Goal: Information Seeking & Learning: Learn about a topic

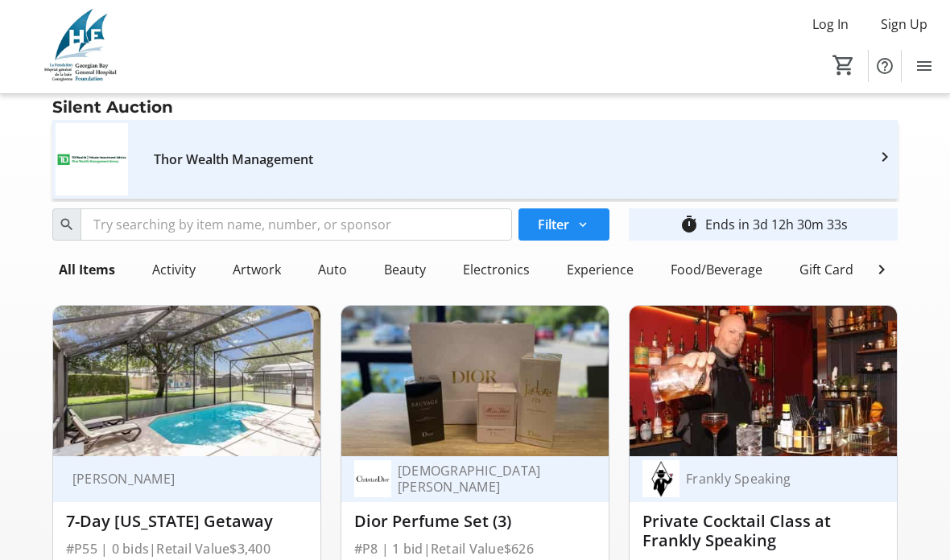
click at [879, 267] on mat-icon at bounding box center [881, 269] width 19 height 19
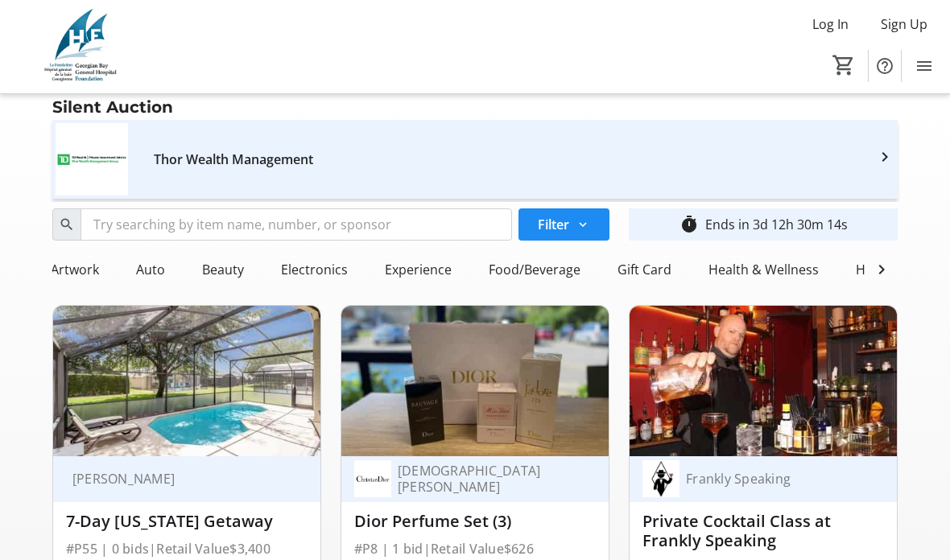
click at [888, 270] on mat-icon at bounding box center [881, 269] width 19 height 19
click at [437, 270] on div "Home" at bounding box center [441, 270] width 50 height 32
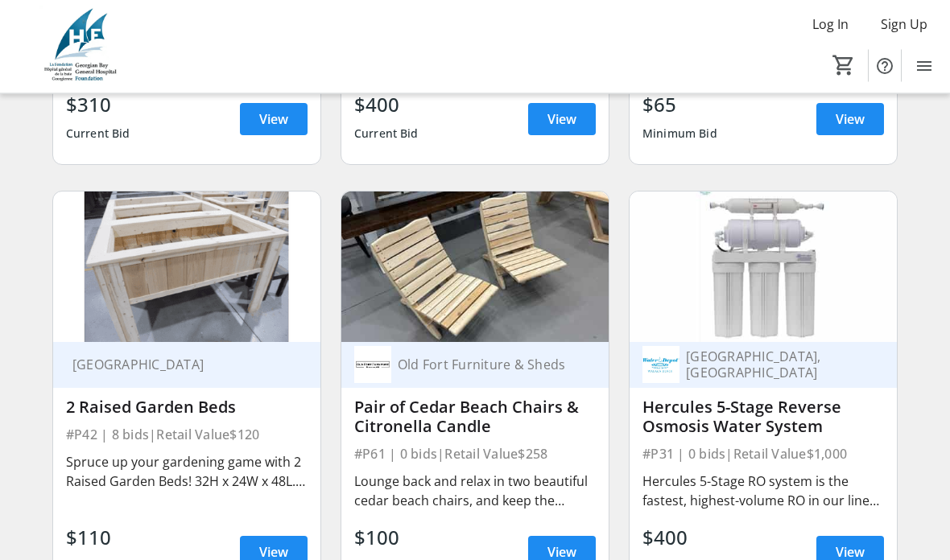
scroll to position [548, 0]
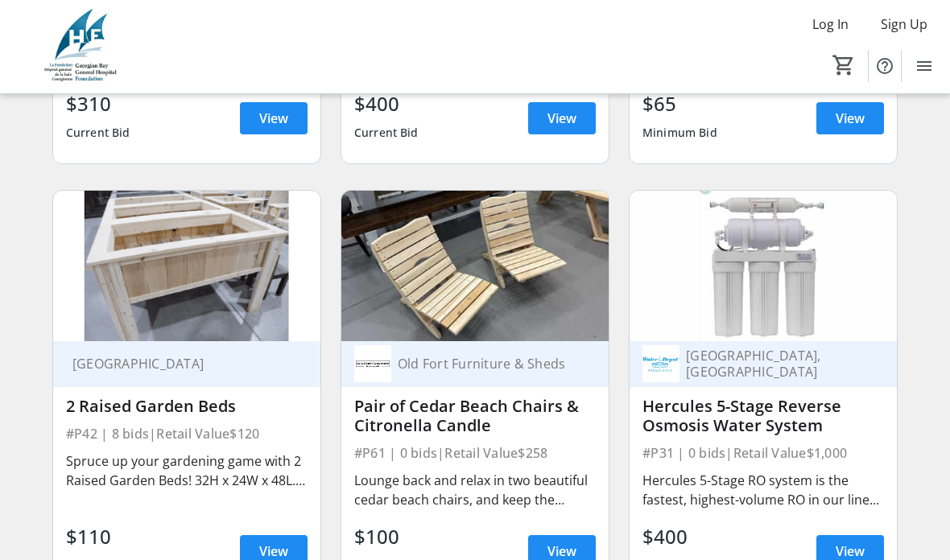
click at [276, 556] on span "View" at bounding box center [273, 551] width 29 height 19
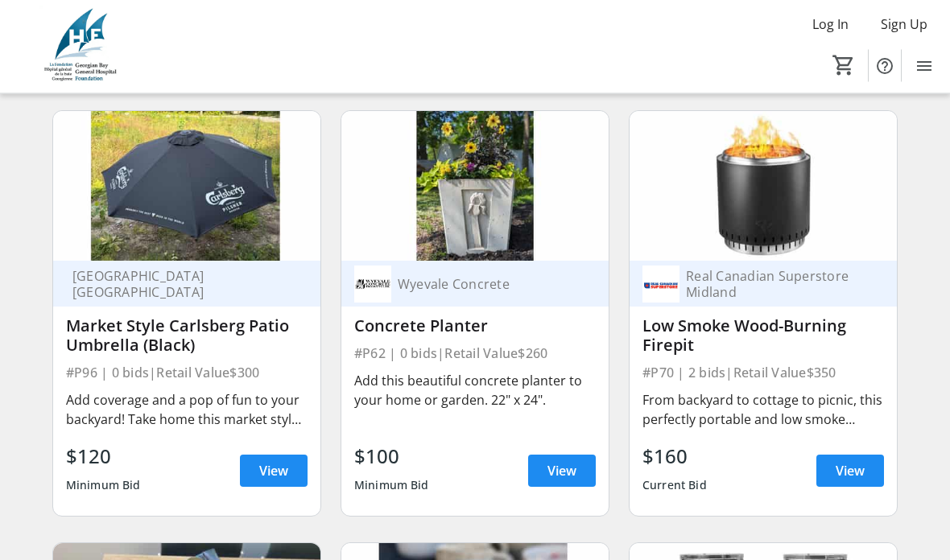
scroll to position [1063, 0]
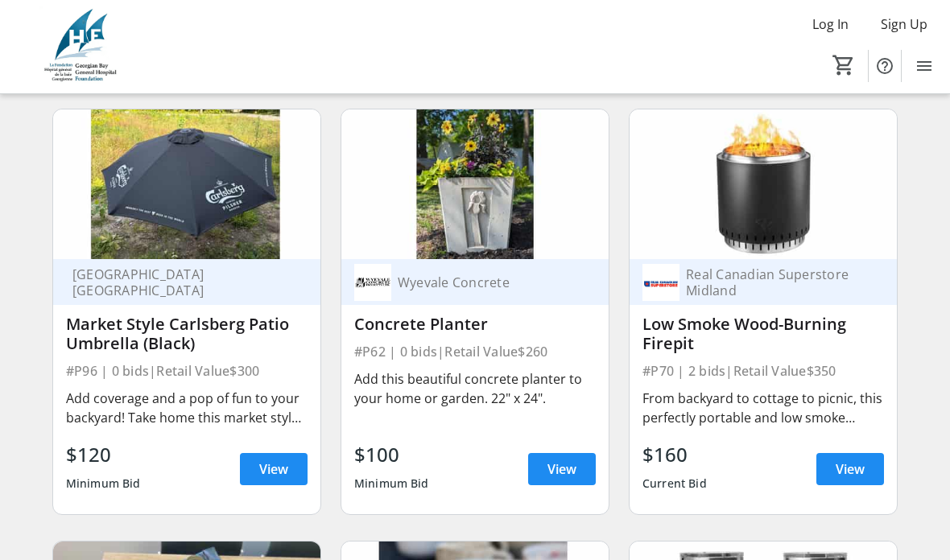
click at [556, 467] on span "View" at bounding box center [562, 469] width 29 height 19
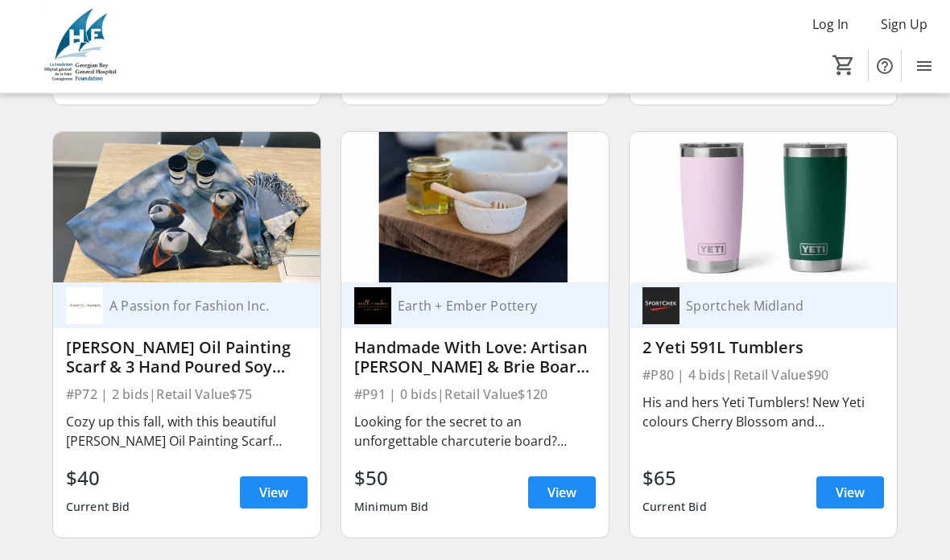
scroll to position [1481, 0]
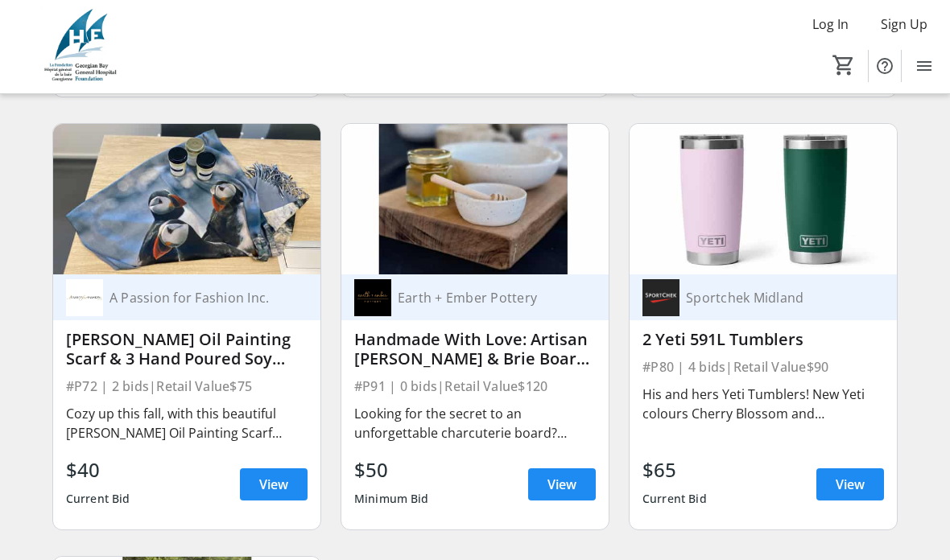
click at [857, 492] on span "View" at bounding box center [850, 484] width 29 height 19
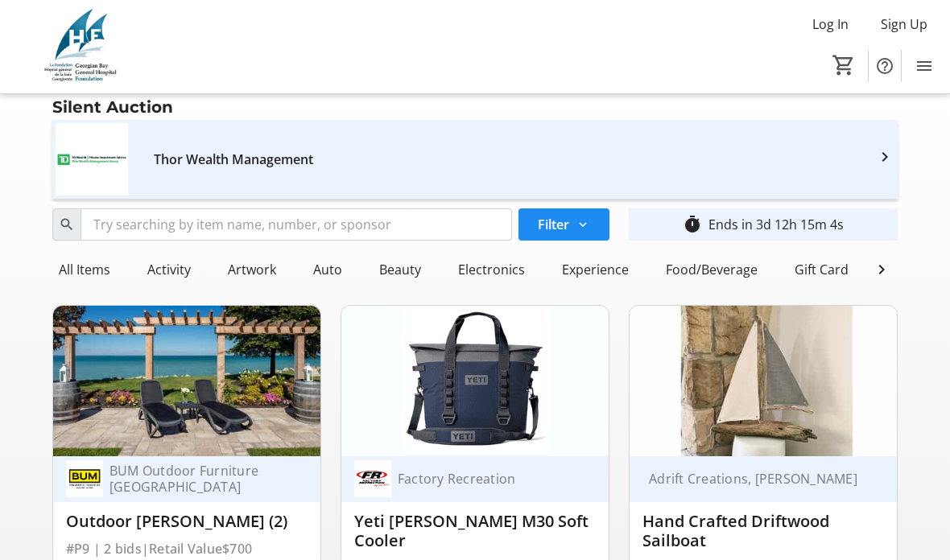
click at [882, 268] on mat-icon at bounding box center [881, 269] width 19 height 19
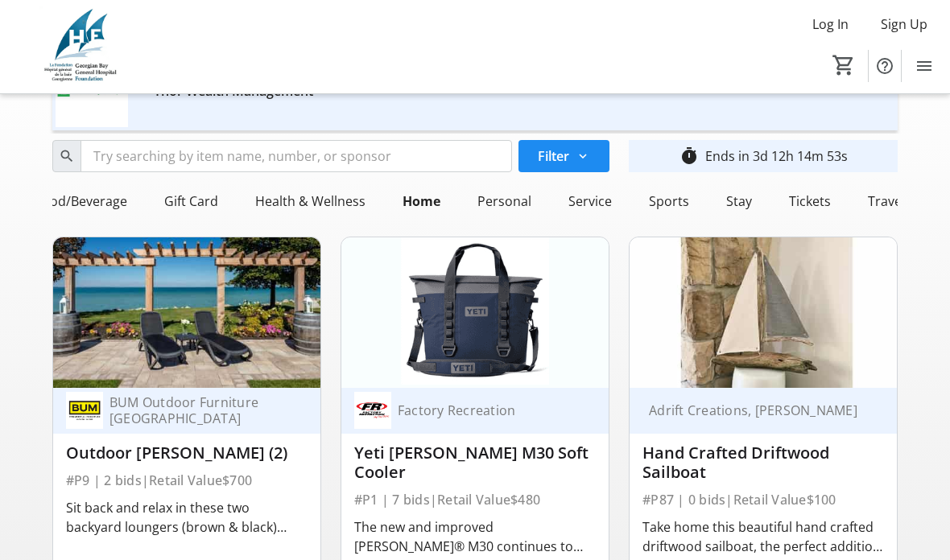
scroll to position [77, 0]
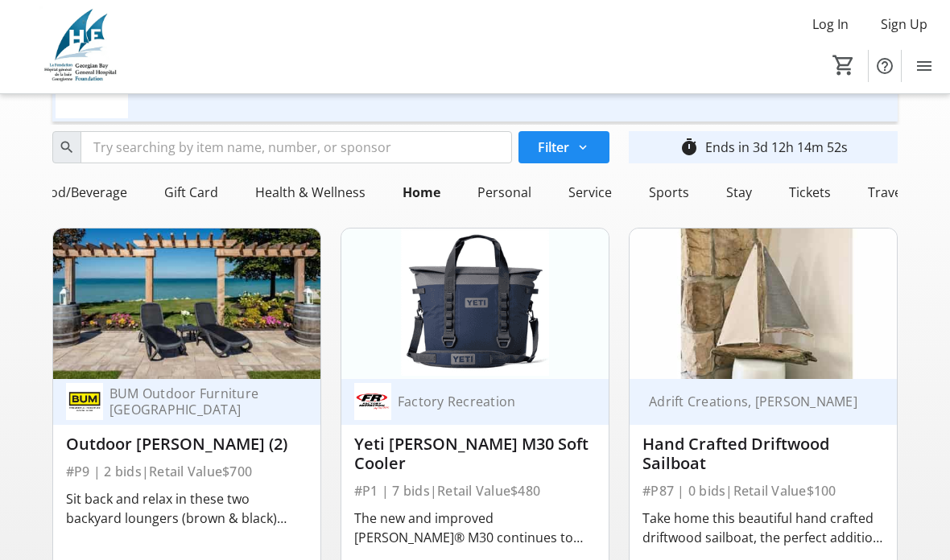
click at [804, 194] on div "Tickets" at bounding box center [810, 192] width 55 height 32
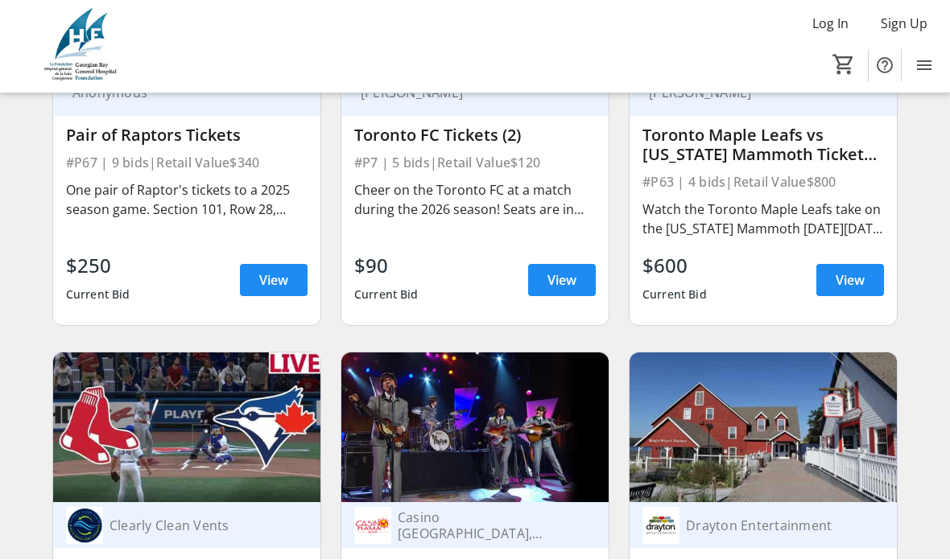
scroll to position [820, 0]
click at [855, 278] on span "View" at bounding box center [850, 280] width 29 height 19
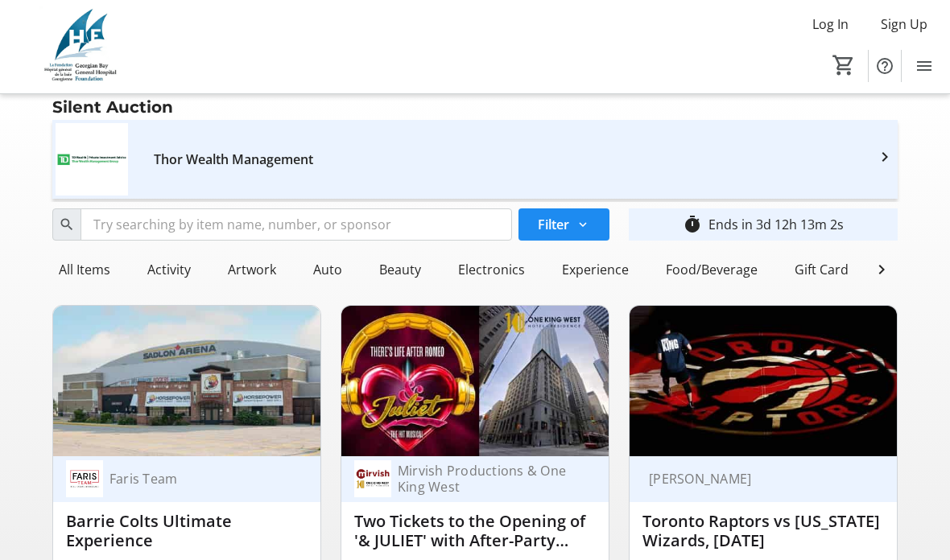
click at [599, 273] on div "Experience" at bounding box center [596, 270] width 80 height 32
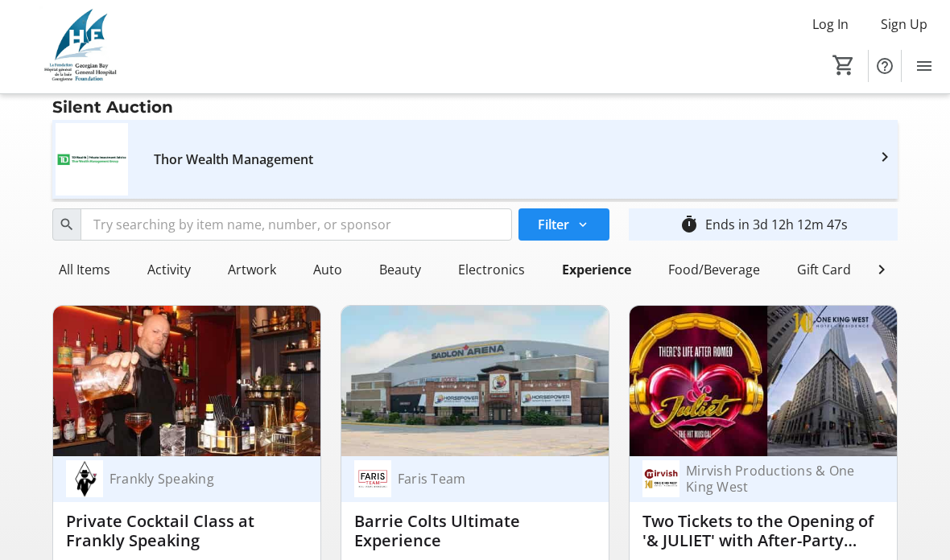
click at [81, 275] on div "All Items" at bounding box center [84, 270] width 64 height 32
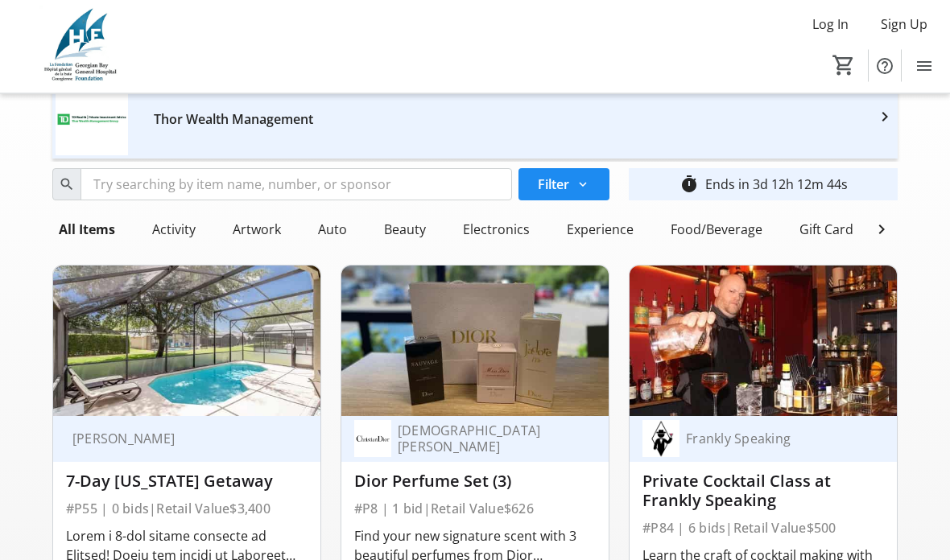
scroll to position [40, 0]
click at [346, 236] on div "Auto" at bounding box center [333, 229] width 42 height 32
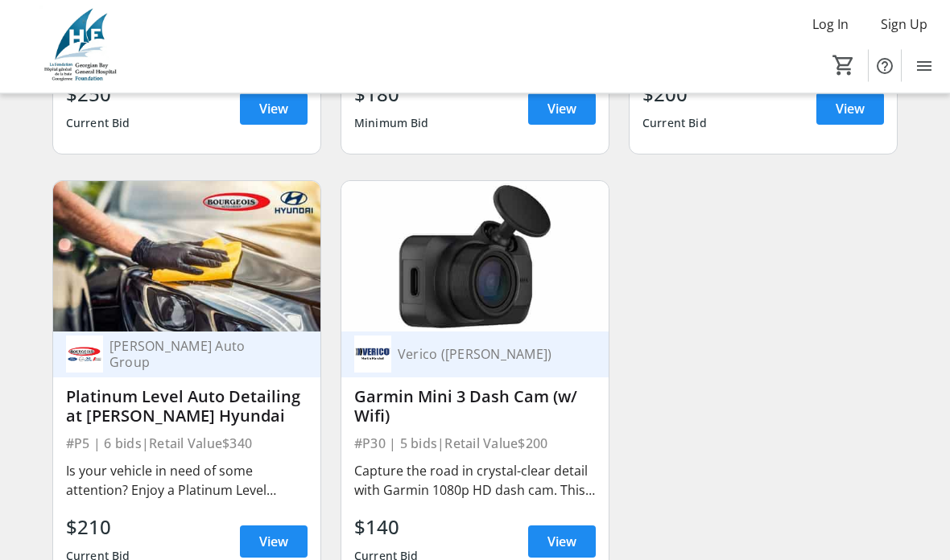
scroll to position [559, 0]
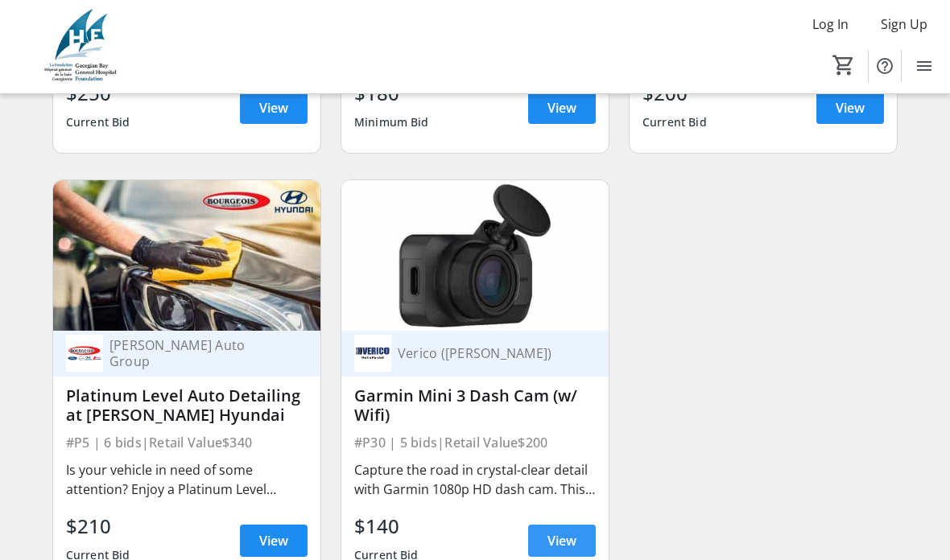
click at [567, 539] on span "View" at bounding box center [562, 540] width 29 height 19
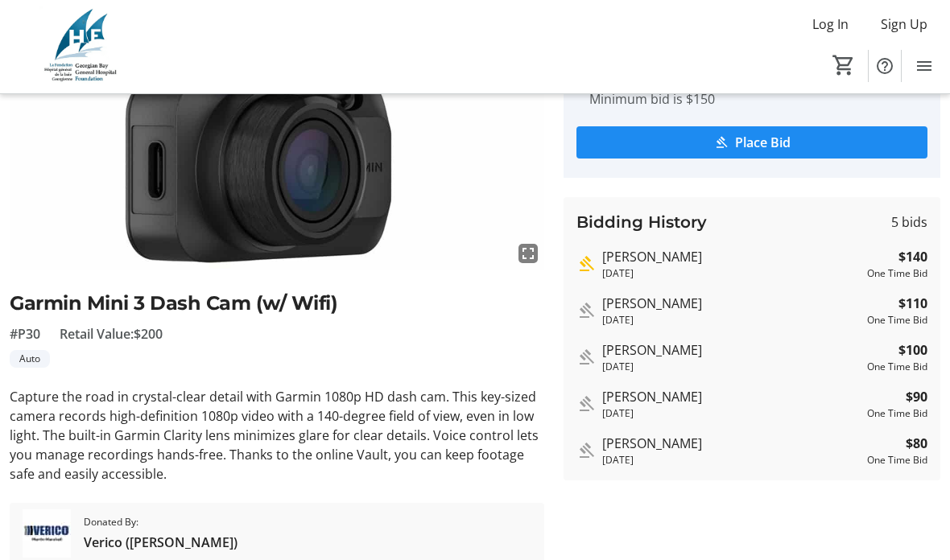
scroll to position [248, 0]
